Goal: Check status: Check status

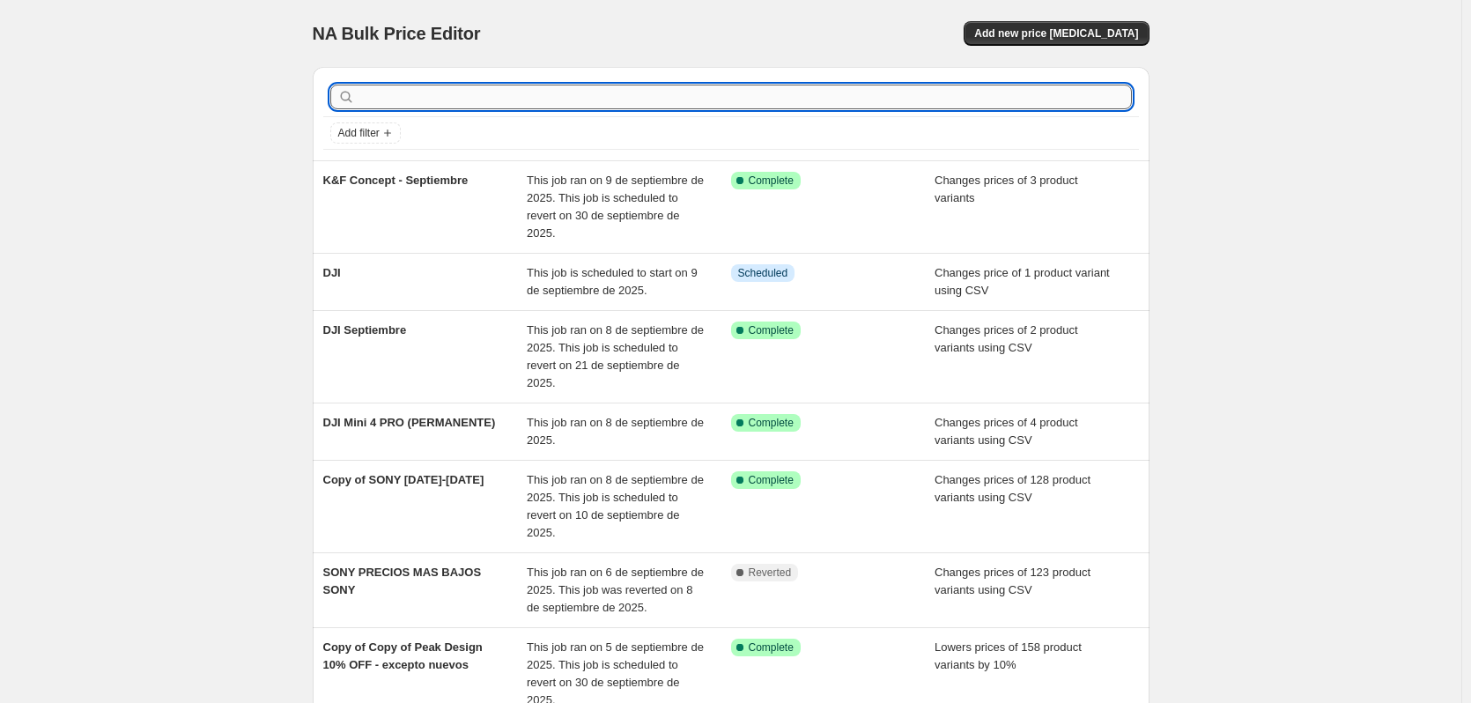
click at [509, 99] on input "text" at bounding box center [746, 97] width 774 height 25
type input "[PERSON_NAME]"
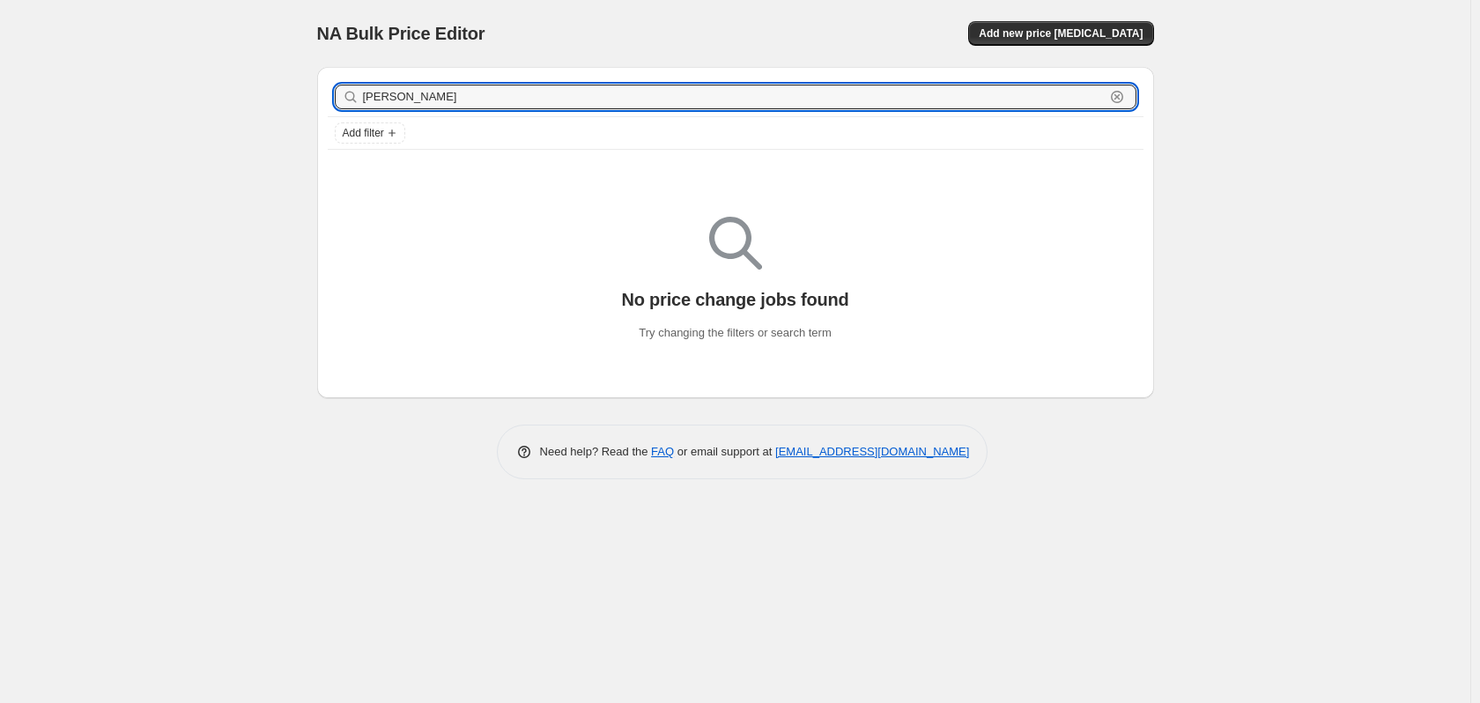
click at [509, 99] on input "[PERSON_NAME]" at bounding box center [734, 97] width 742 height 25
type input "sony"
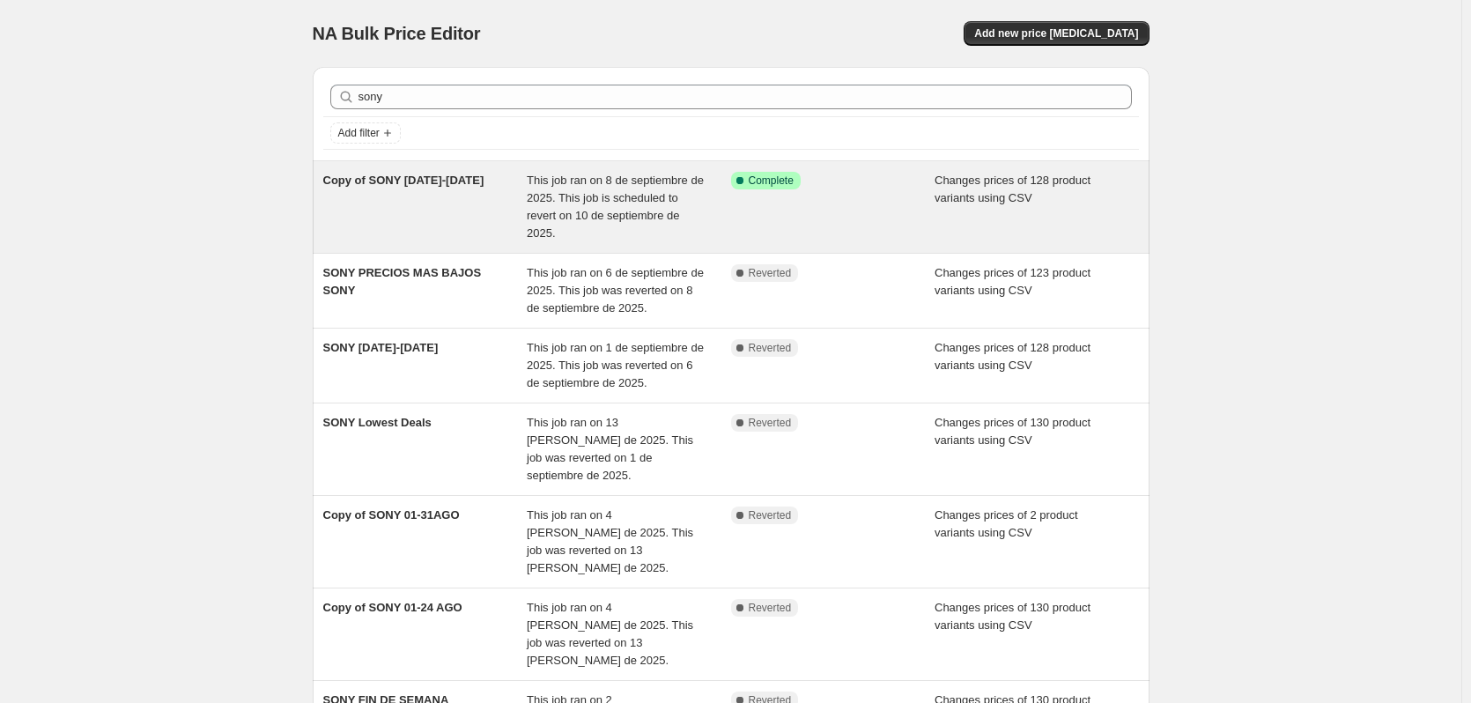
click at [497, 192] on div "Copy of SONY [DATE]-[DATE]" at bounding box center [425, 207] width 204 height 70
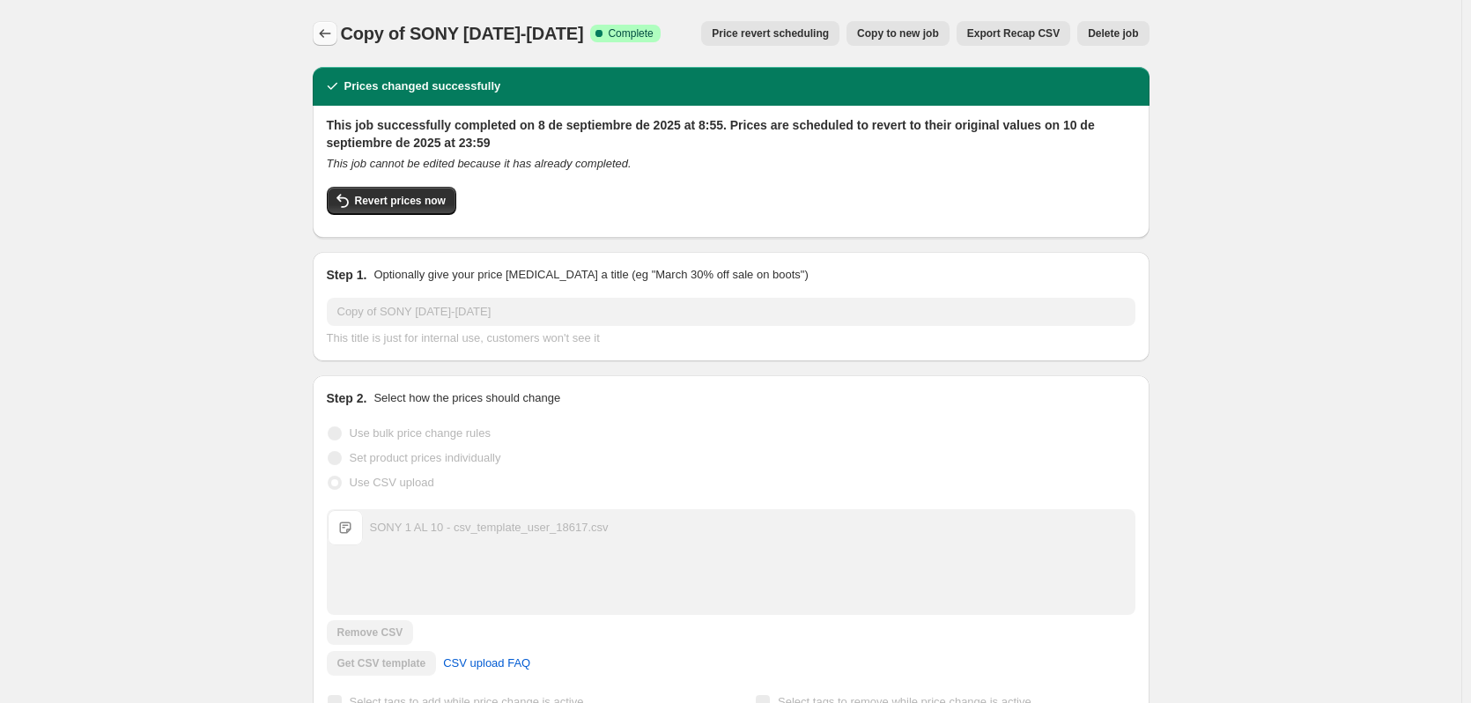
click at [334, 38] on icon "Price change jobs" at bounding box center [325, 34] width 18 height 18
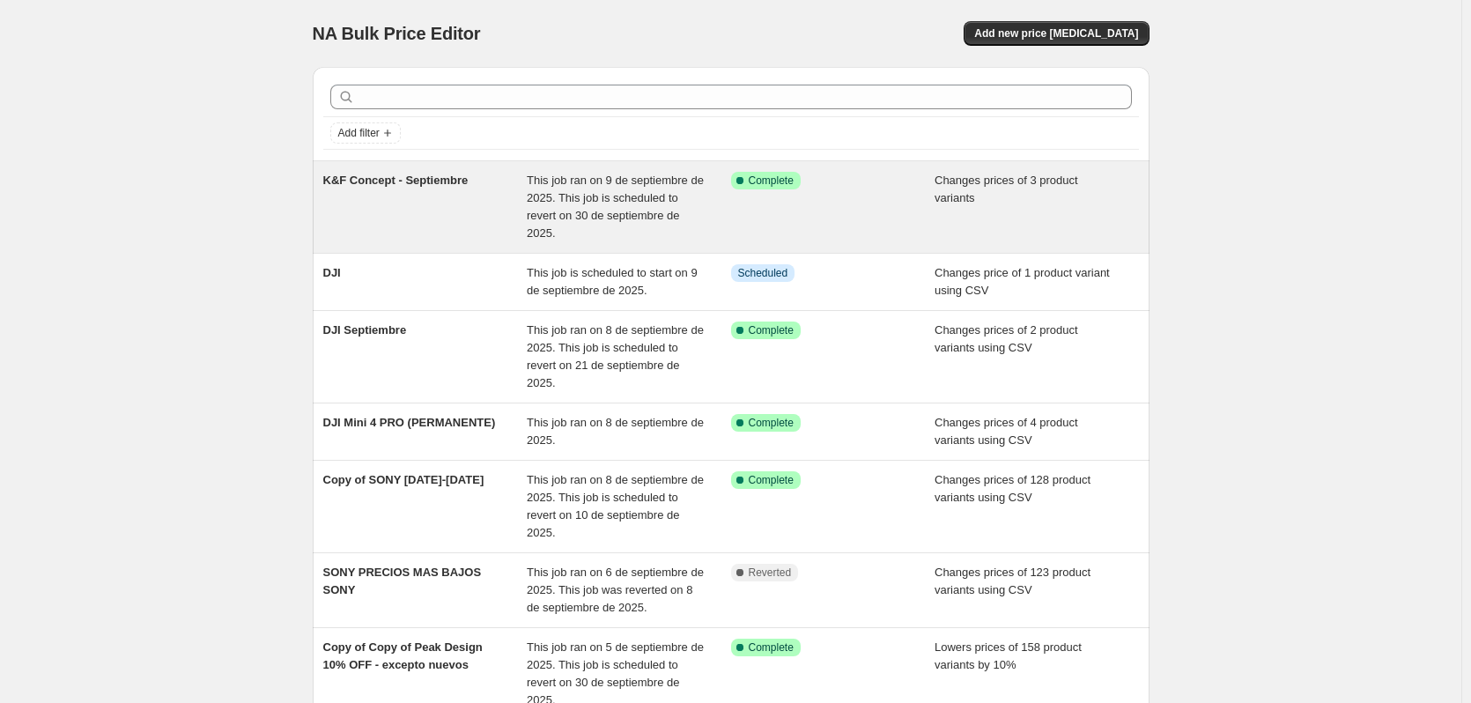
click at [723, 211] on div "This job ran on 9 de septiembre de 2025. This job is scheduled to revert on 30 …" at bounding box center [629, 207] width 204 height 70
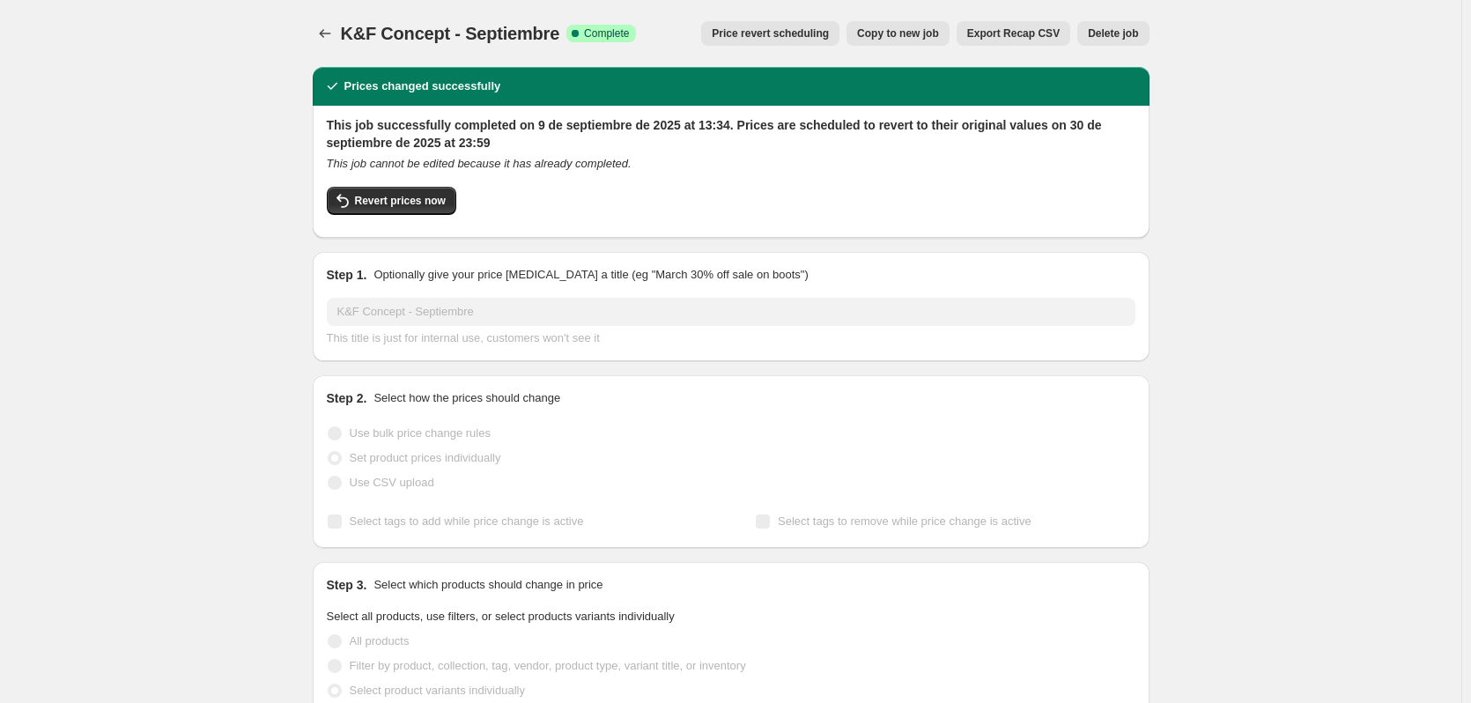
click at [317, 44] on div at bounding box center [327, 33] width 28 height 25
click at [323, 41] on icon "Price change jobs" at bounding box center [325, 34] width 18 height 18
